Goal: Task Accomplishment & Management: Use online tool/utility

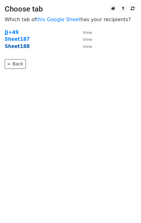
drag, startPoint x: 0, startPoint y: 0, endPoint x: 18, endPoint y: 48, distance: 51.4
click at [18, 48] on strong "Sheet188" at bounding box center [17, 47] width 25 height 6
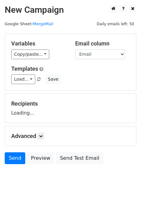
click at [23, 78] on link "Load..." at bounding box center [23, 79] width 24 height 10
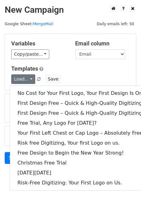
click at [36, 88] on div "No Cost for Your First Logo, Your First Design Is On Us! First Design Free – Qu…" at bounding box center [85, 138] width 150 height 105
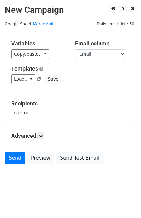
click at [37, 89] on div "Variables Copy/paste... {{Email}} Email column Email Templates Load... No Cost …" at bounding box center [70, 62] width 131 height 56
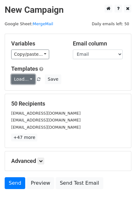
click at [26, 82] on link "Load..." at bounding box center [23, 79] width 24 height 10
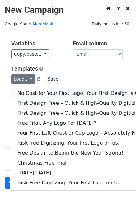
click at [40, 93] on link "No Cost for Your First Logo, Your First Design Is On Us!" at bounding box center [85, 94] width 150 height 10
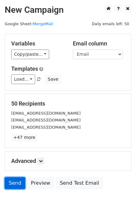
click at [17, 185] on link "Send" at bounding box center [15, 183] width 21 height 12
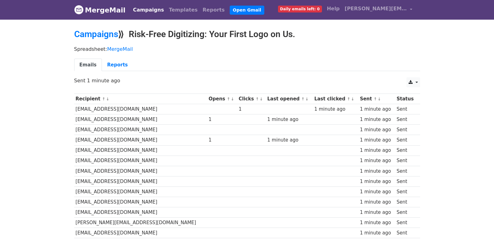
scroll to position [434, 0]
